Goal: Register for event/course

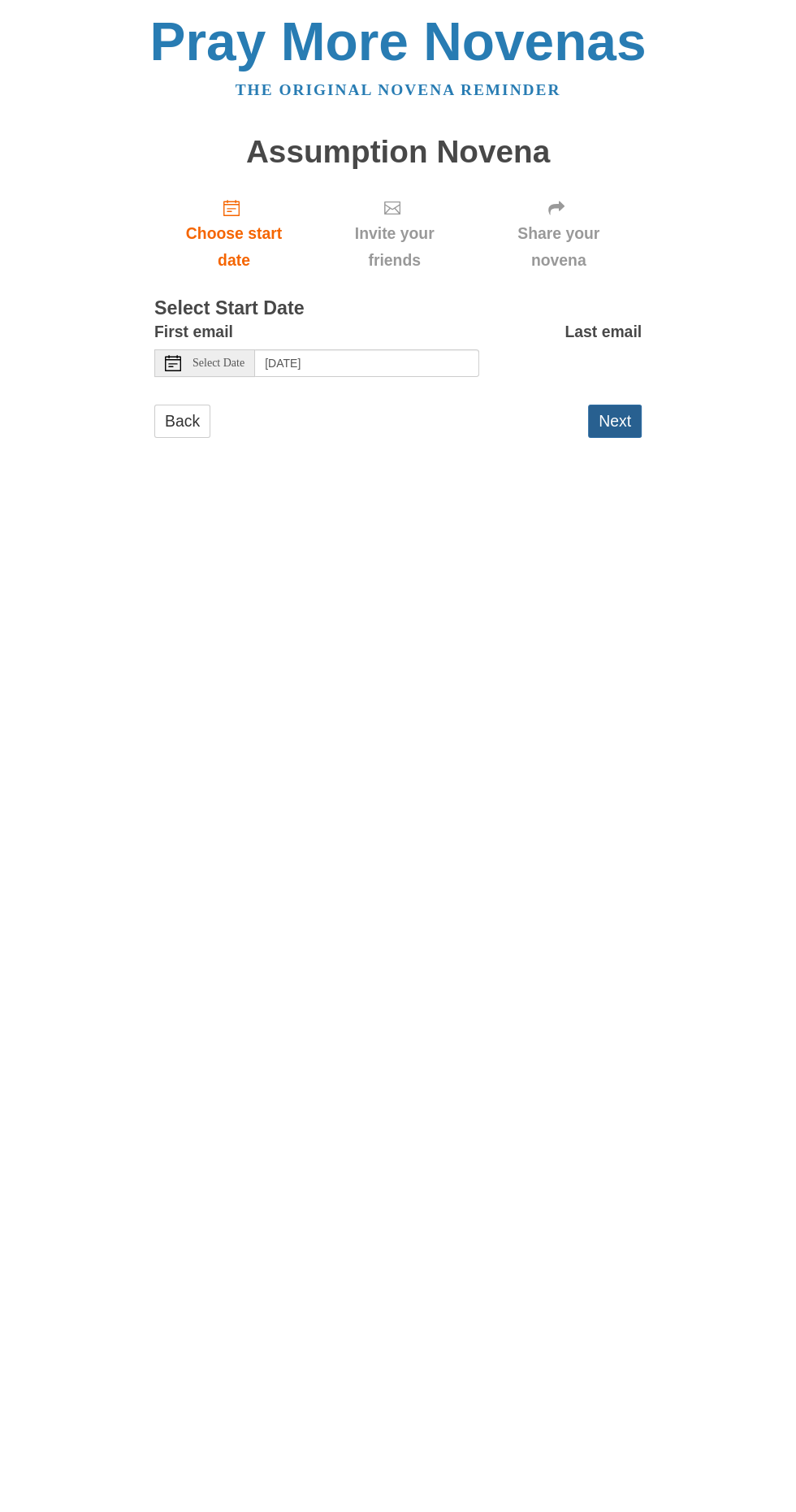
click at [633, 405] on button "Next" at bounding box center [615, 421] width 53 height 33
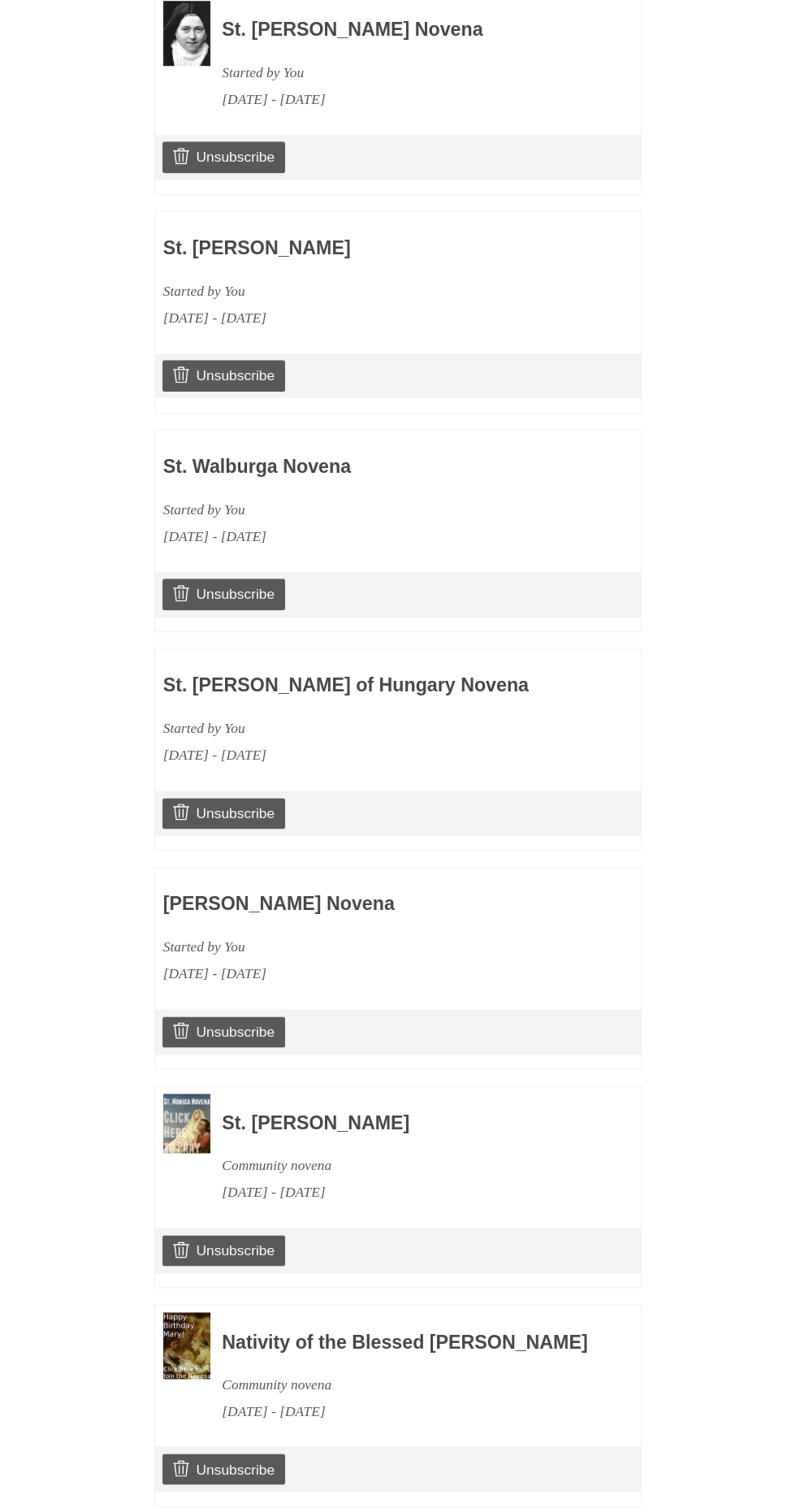
scroll to position [786, 0]
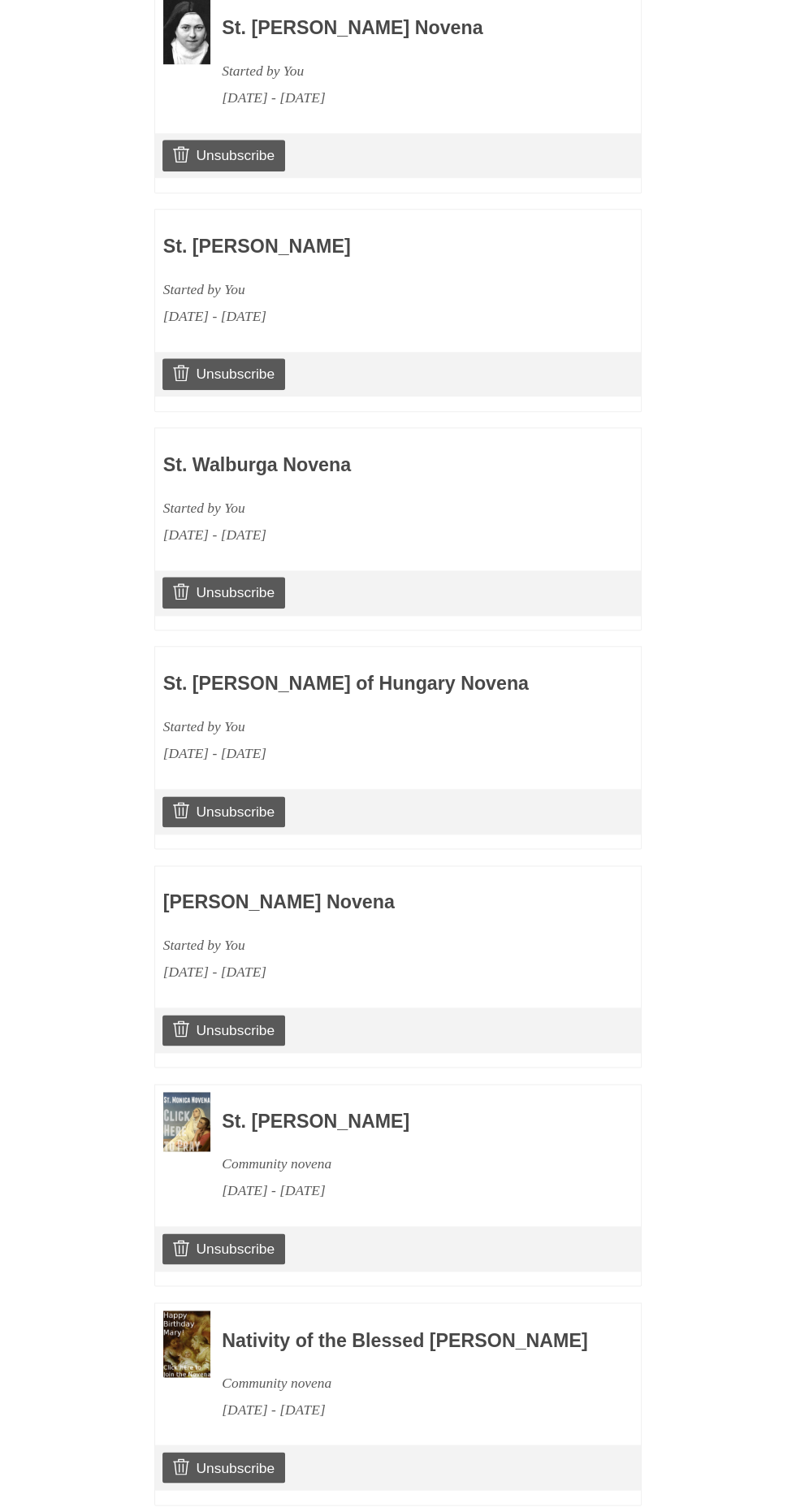
click at [619, 1511] on link "Continue" at bounding box center [600, 1537] width 85 height 33
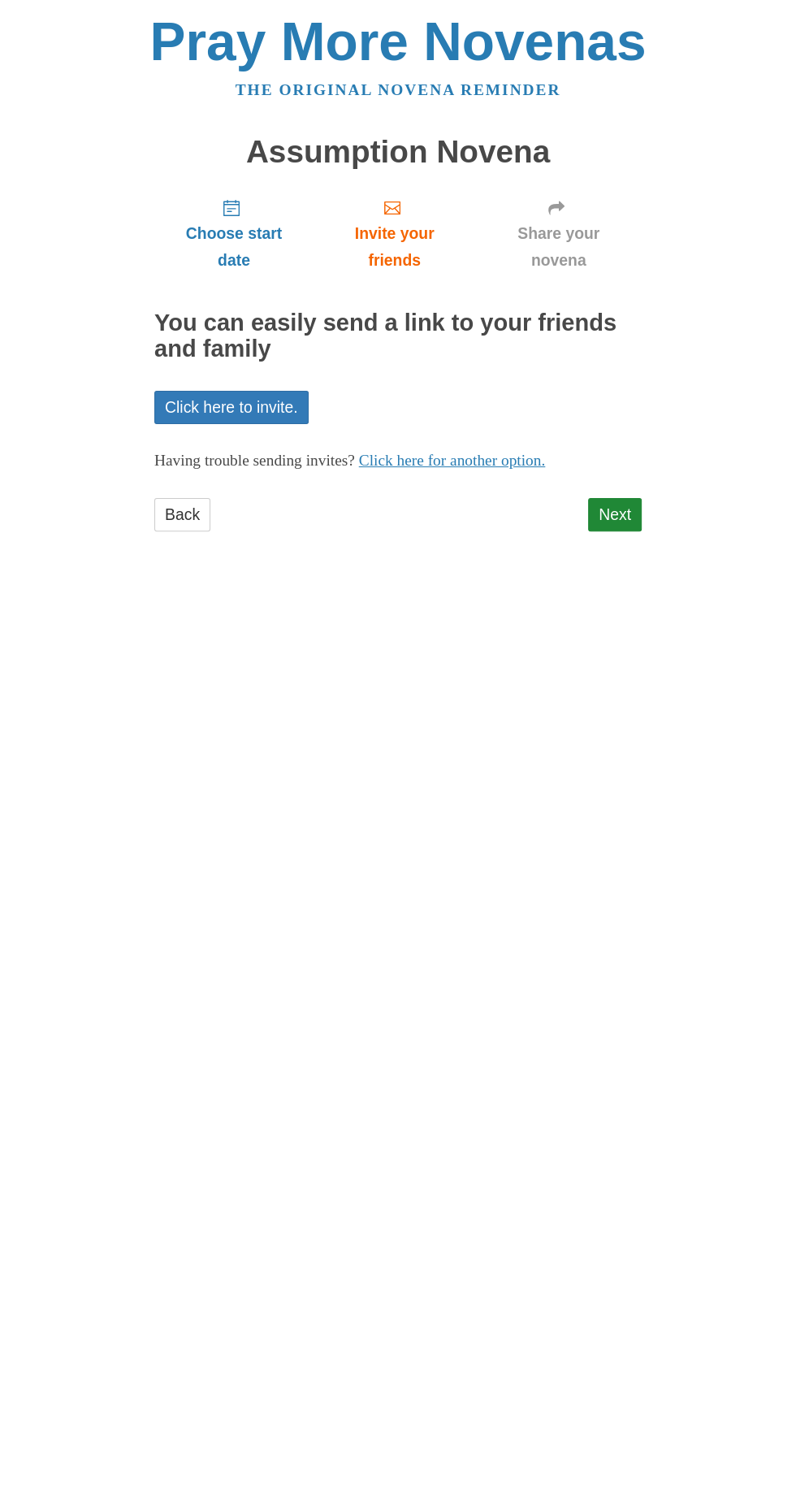
click at [713, 578] on html "Pray More Novenas The original novena reminder Assumption Novena Choose start d…" at bounding box center [398, 289] width 796 height 578
click at [621, 498] on link "Next" at bounding box center [615, 514] width 53 height 33
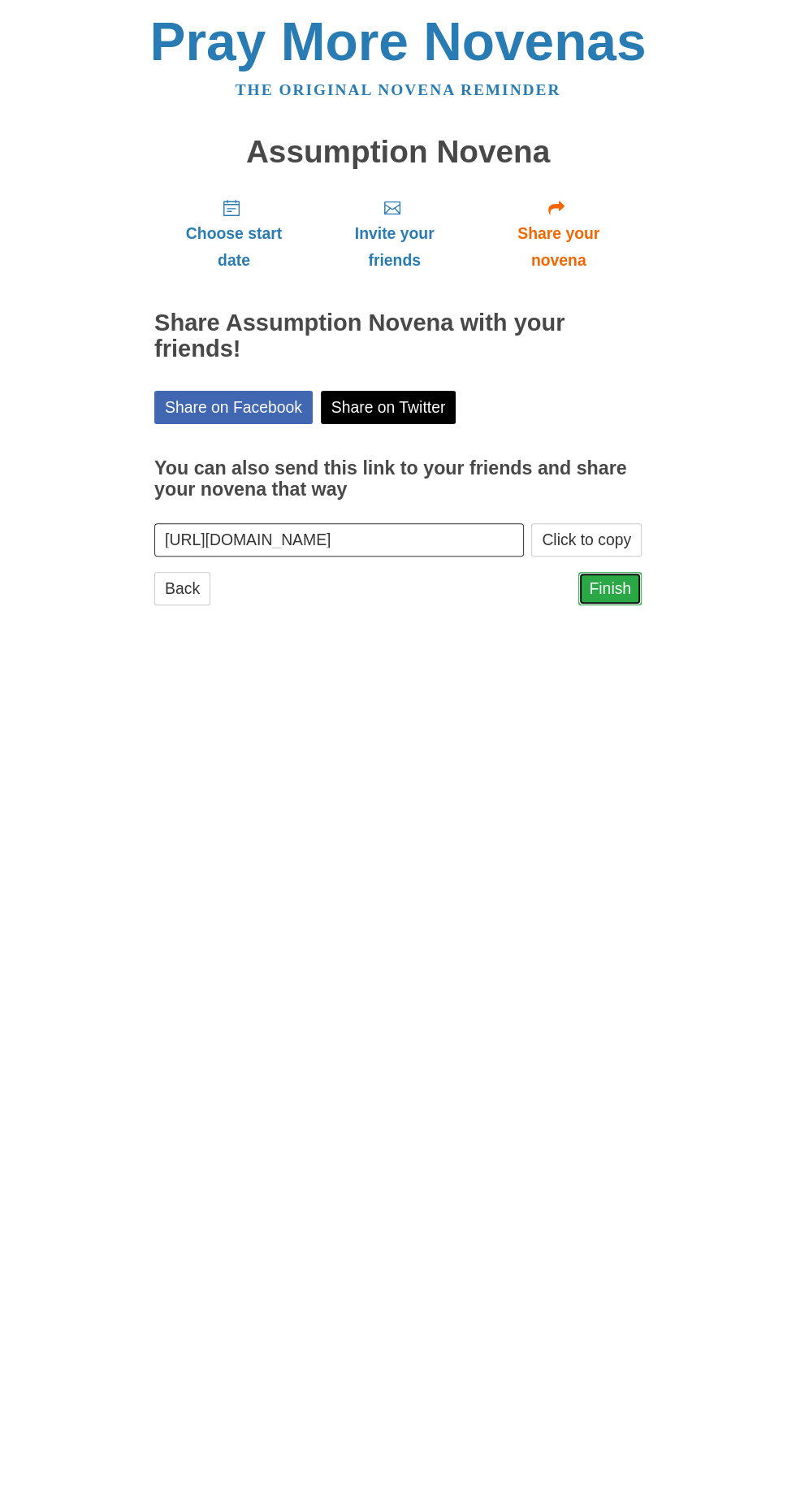
click at [632, 572] on link "Finish" at bounding box center [610, 588] width 64 height 33
